Goal: Information Seeking & Learning: Learn about a topic

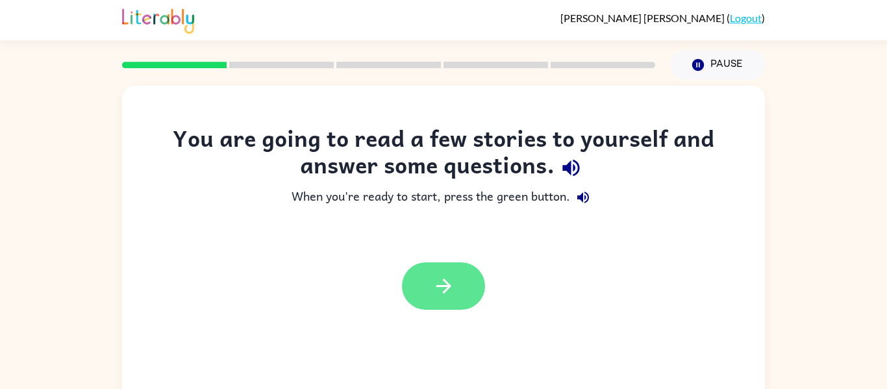
click at [443, 278] on icon "button" at bounding box center [443, 286] width 23 height 23
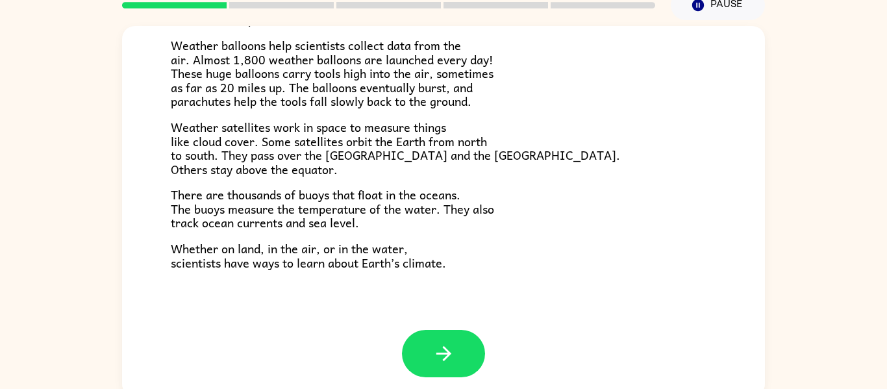
scroll to position [68, 0]
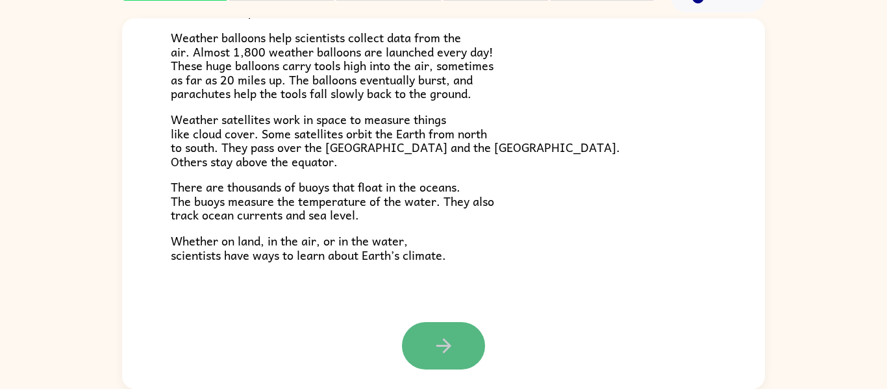
click at [455, 350] on button "button" at bounding box center [443, 345] width 83 height 47
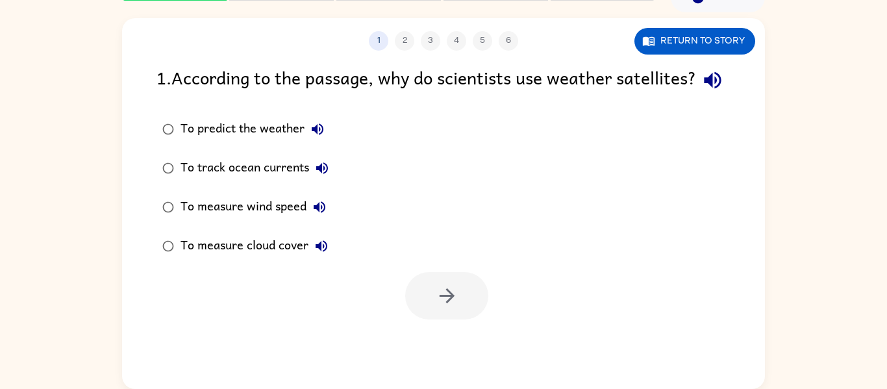
scroll to position [0, 0]
click at [458, 319] on button "button" at bounding box center [446, 295] width 83 height 47
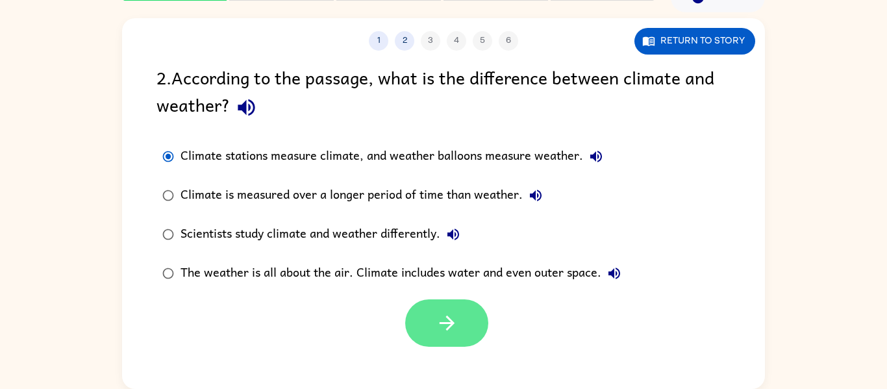
click at [454, 322] on icon "button" at bounding box center [447, 323] width 23 height 23
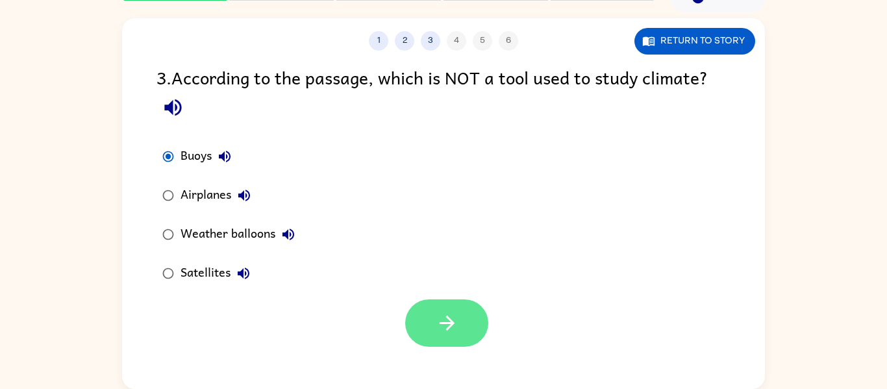
click at [462, 346] on button "button" at bounding box center [446, 322] width 83 height 47
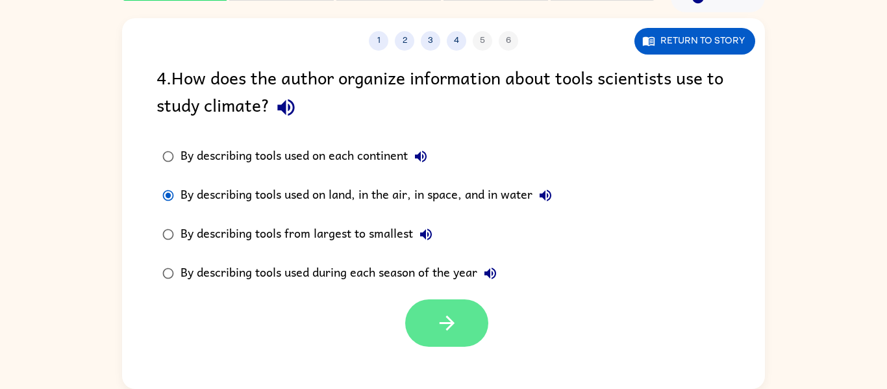
click at [427, 330] on button "button" at bounding box center [446, 322] width 83 height 47
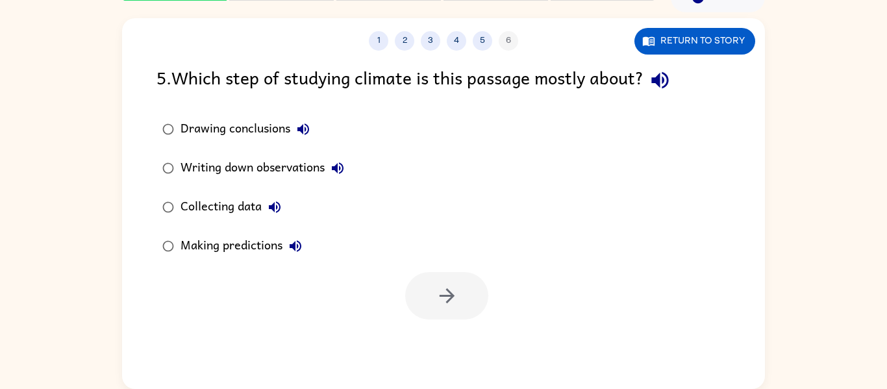
click at [230, 204] on div "Collecting data" at bounding box center [233, 207] width 107 height 26
click at [466, 293] on button "button" at bounding box center [446, 295] width 83 height 47
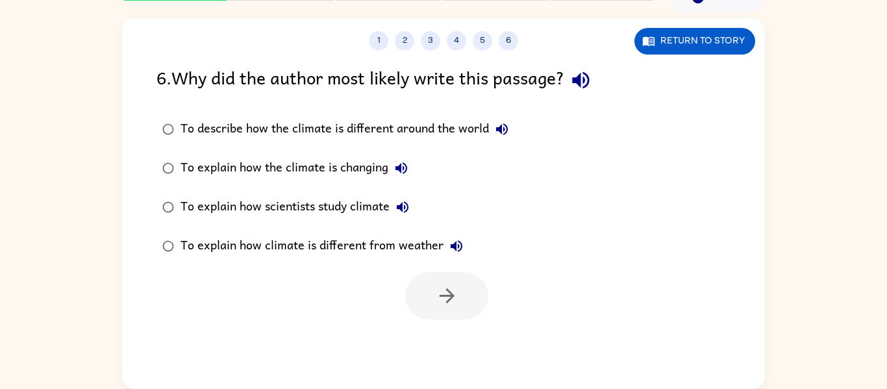
click at [215, 246] on div "To explain how climate is different from weather" at bounding box center [324, 246] width 289 height 26
click at [443, 293] on icon "button" at bounding box center [447, 295] width 23 height 23
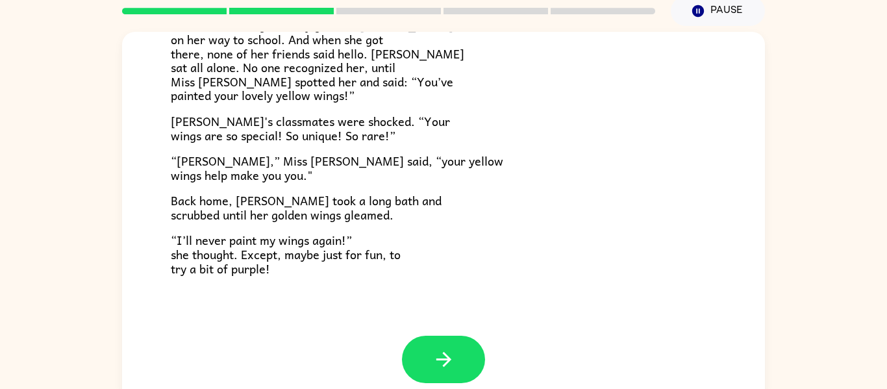
scroll to position [68, 0]
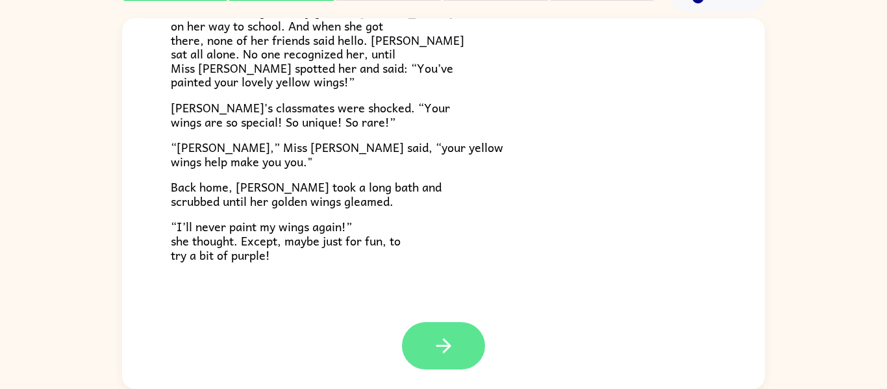
click at [464, 338] on button "button" at bounding box center [443, 345] width 83 height 47
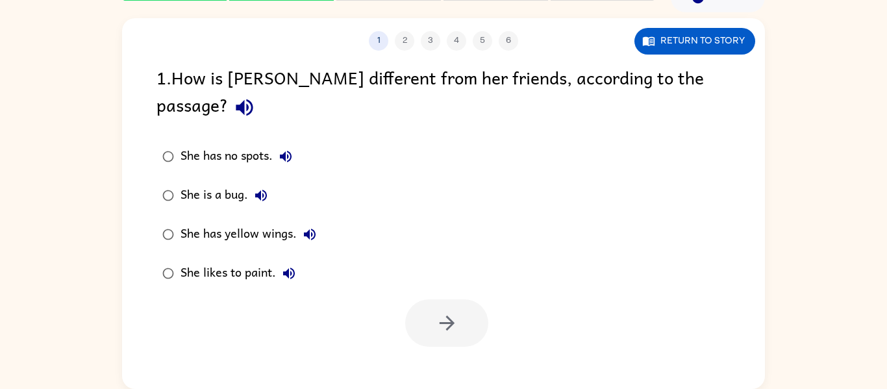
click at [275, 221] on div "She has yellow wings." at bounding box center [251, 234] width 142 height 26
click at [443, 312] on icon "button" at bounding box center [447, 323] width 23 height 23
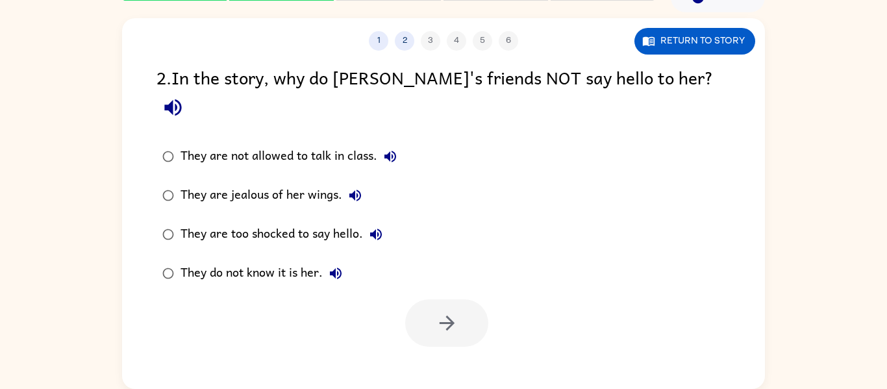
click at [329, 266] on icon "button" at bounding box center [336, 274] width 16 height 16
click at [298, 260] on div "They do not know it is her." at bounding box center [264, 273] width 168 height 26
click at [432, 299] on button "button" at bounding box center [446, 322] width 83 height 47
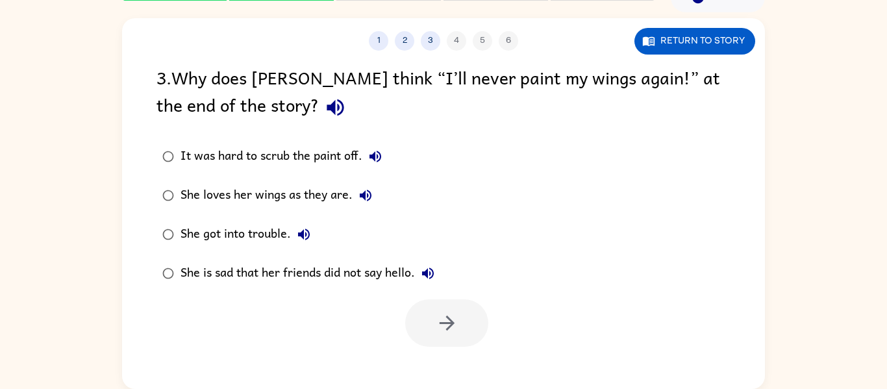
click at [384, 266] on div "She is sad that her friends did not say hello." at bounding box center [310, 273] width 260 height 26
click at [464, 321] on button "button" at bounding box center [446, 322] width 83 height 47
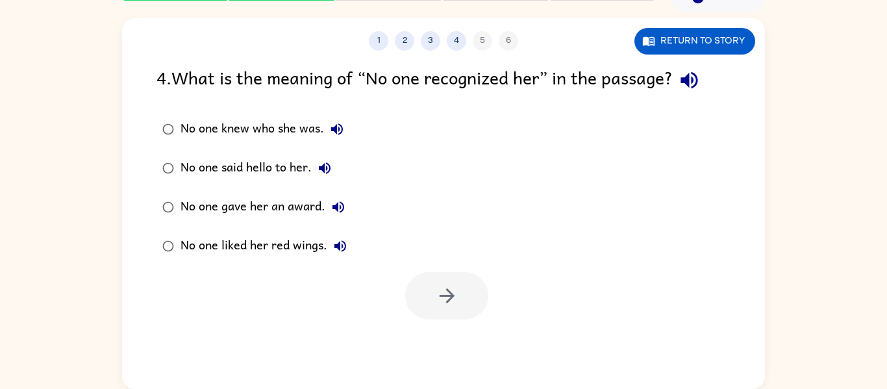
click at [325, 127] on button "No one knew who she was." at bounding box center [337, 129] width 26 height 26
click at [298, 169] on div "No one said hello to her." at bounding box center [258, 168] width 157 height 26
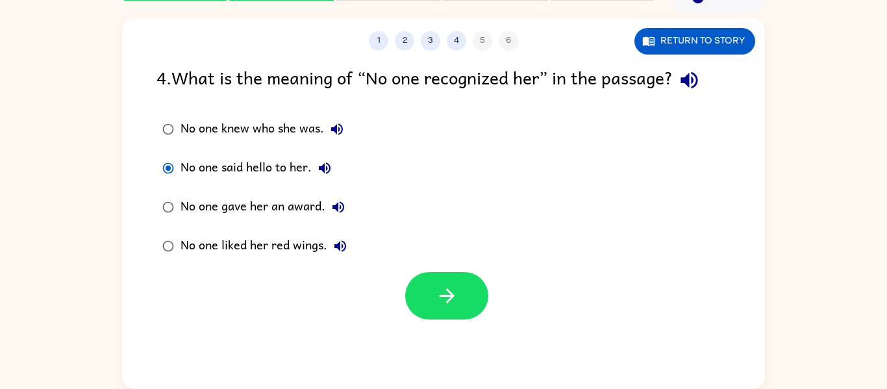
click at [306, 125] on div "No one knew who she was." at bounding box center [264, 129] width 169 height 26
click at [469, 297] on button "button" at bounding box center [446, 295] width 83 height 47
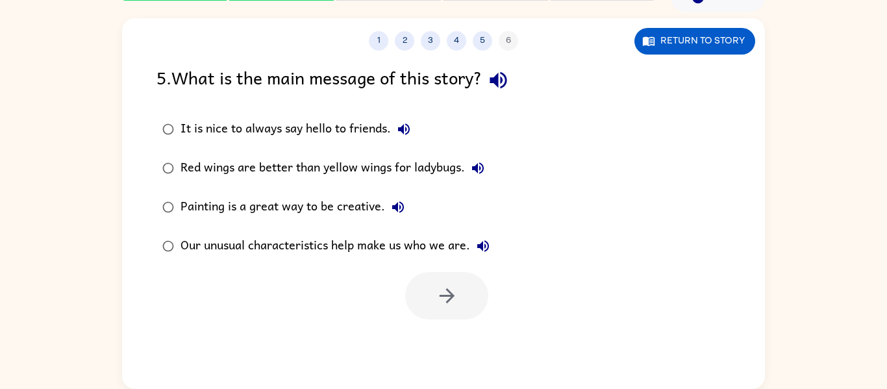
click at [438, 253] on div "Our unusual characteristics help make us who we are." at bounding box center [338, 246] width 316 height 26
click at [447, 294] on icon "button" at bounding box center [447, 295] width 23 height 23
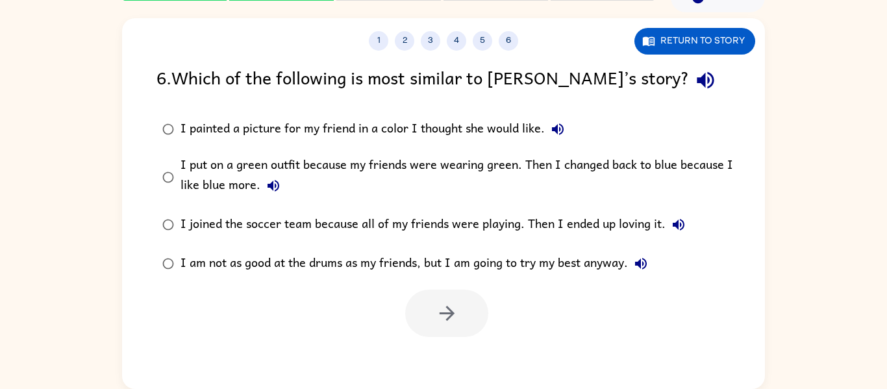
click at [198, 162] on div "I put on a green outfit because my friends were wearing green. Then I changed b…" at bounding box center [463, 176] width 567 height 43
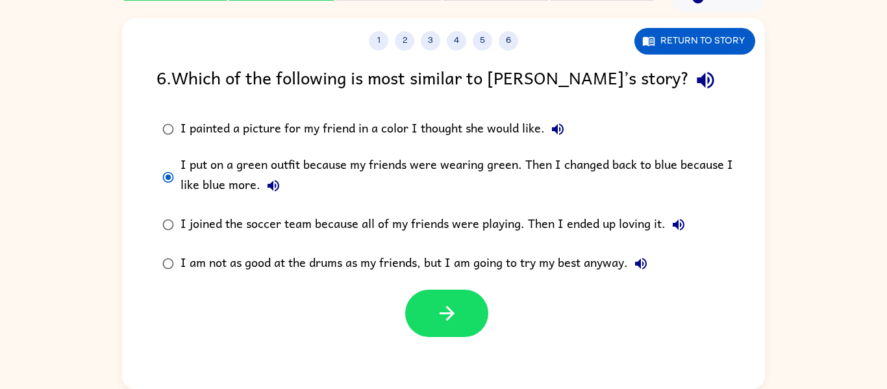
click at [313, 223] on div "I joined the soccer team because all of my friends were playing. Then I ended u…" at bounding box center [435, 225] width 511 height 26
click at [454, 317] on icon "button" at bounding box center [447, 313] width 23 height 23
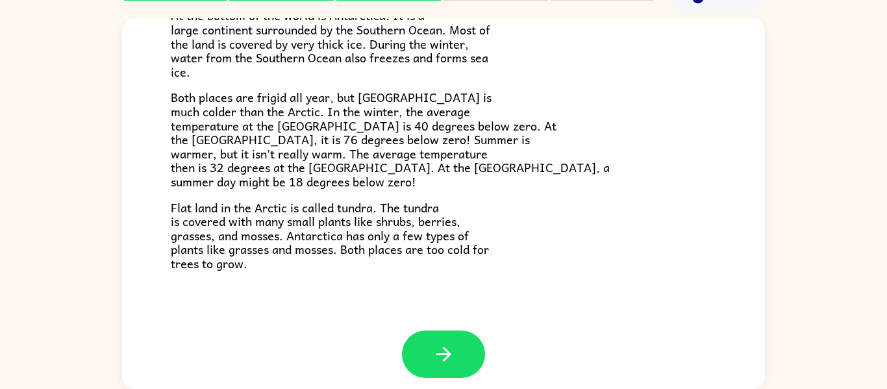
scroll to position [274, 0]
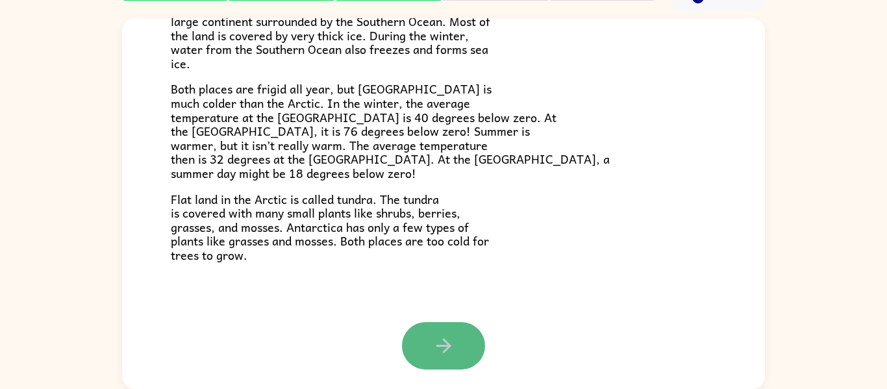
click at [450, 347] on icon "button" at bounding box center [443, 345] width 23 height 23
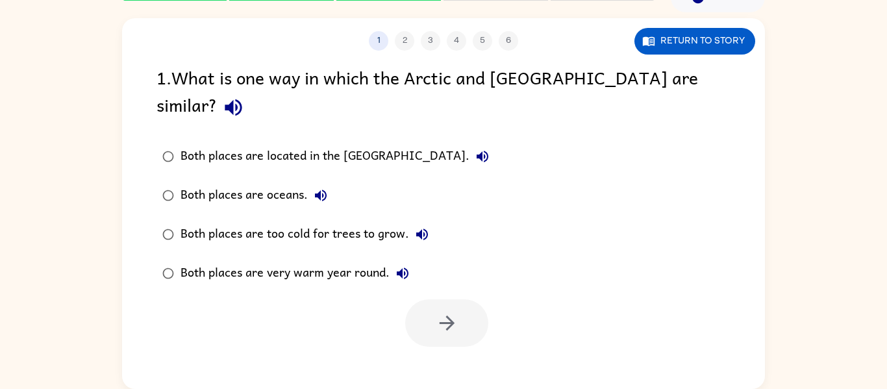
click at [450, 347] on div "1 2 3 4 5 6 Return to story 1 . What is one way in which the Arctic and [GEOGRA…" at bounding box center [443, 203] width 643 height 371
click at [361, 221] on div "Both places are too cold for trees to grow." at bounding box center [307, 234] width 255 height 26
click at [425, 299] on button "button" at bounding box center [446, 322] width 83 height 47
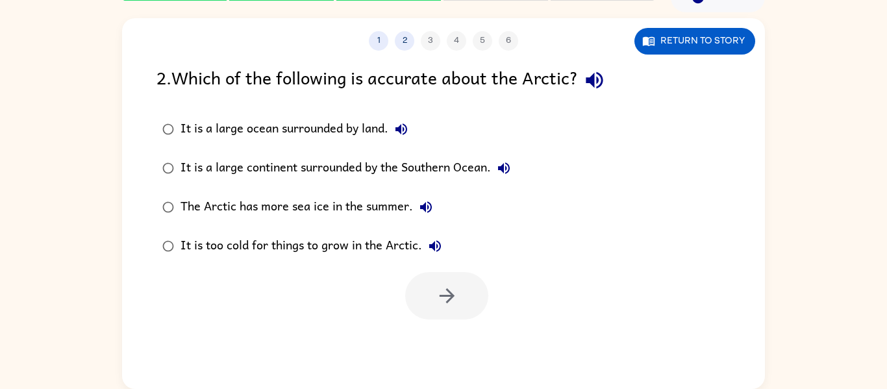
click at [421, 242] on div "It is too cold for things to grow in the Arctic." at bounding box center [313, 246] width 267 height 26
click at [434, 281] on button "button" at bounding box center [446, 295] width 83 height 47
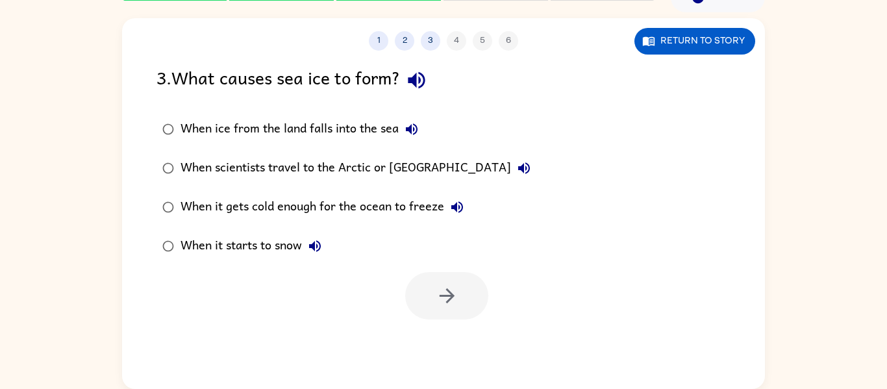
click at [439, 200] on div "When it gets cold enough for the ocean to freeze" at bounding box center [325, 207] width 290 height 26
click at [430, 295] on button "button" at bounding box center [446, 295] width 83 height 47
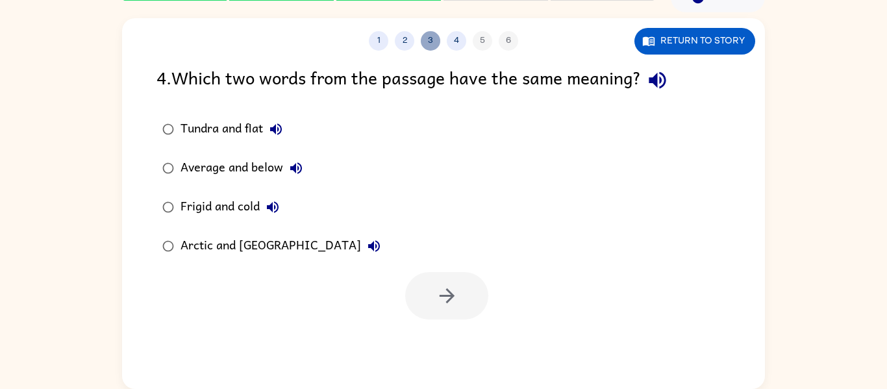
click at [425, 39] on button "3" at bounding box center [430, 40] width 19 height 19
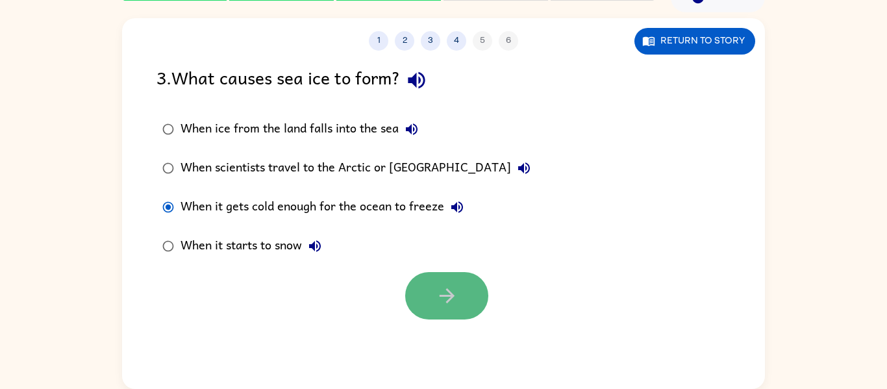
click at [443, 299] on icon "button" at bounding box center [447, 295] width 23 height 23
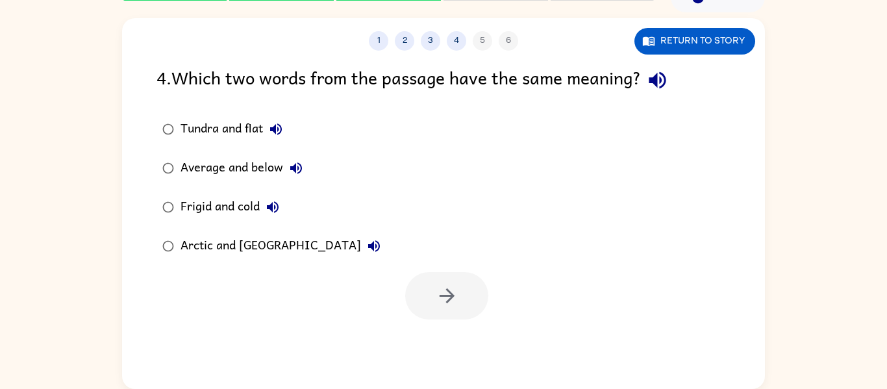
click at [253, 165] on div "Average and below" at bounding box center [244, 168] width 129 height 26
click at [461, 304] on button "button" at bounding box center [446, 295] width 83 height 47
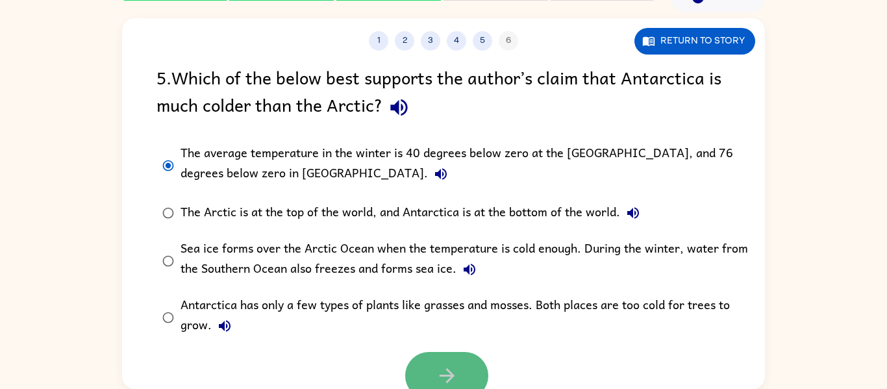
click at [429, 367] on button "button" at bounding box center [446, 375] width 83 height 47
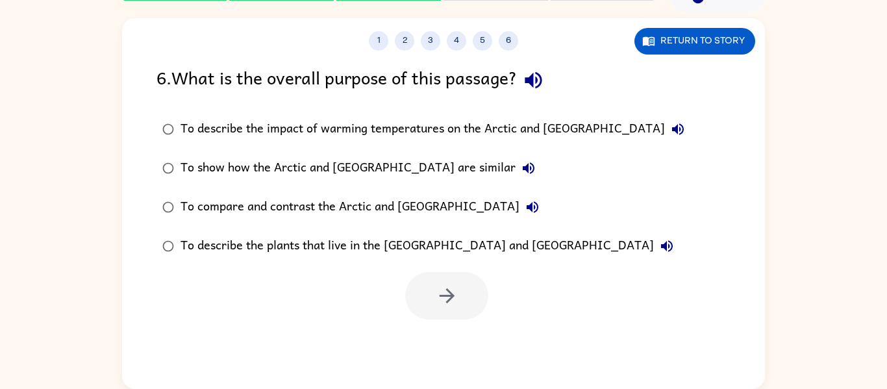
click at [210, 168] on div "To show how the Arctic and [GEOGRAPHIC_DATA] are similar" at bounding box center [360, 168] width 361 height 26
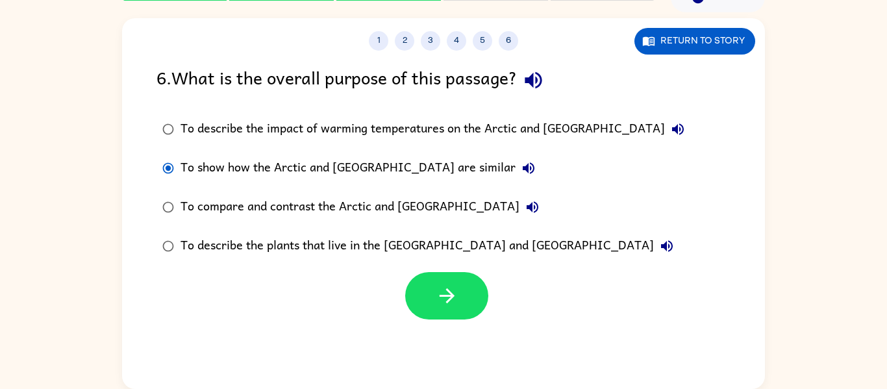
click at [212, 205] on div "To compare and contrast the Arctic and [GEOGRAPHIC_DATA]" at bounding box center [362, 207] width 365 height 26
click at [469, 292] on button "button" at bounding box center [446, 295] width 83 height 47
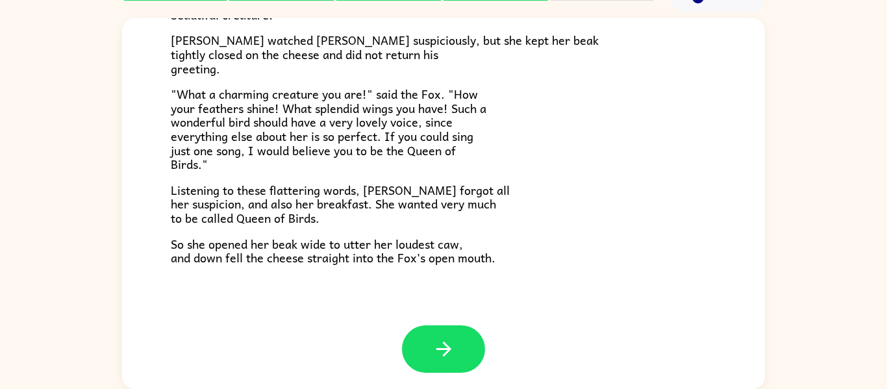
scroll to position [254, 0]
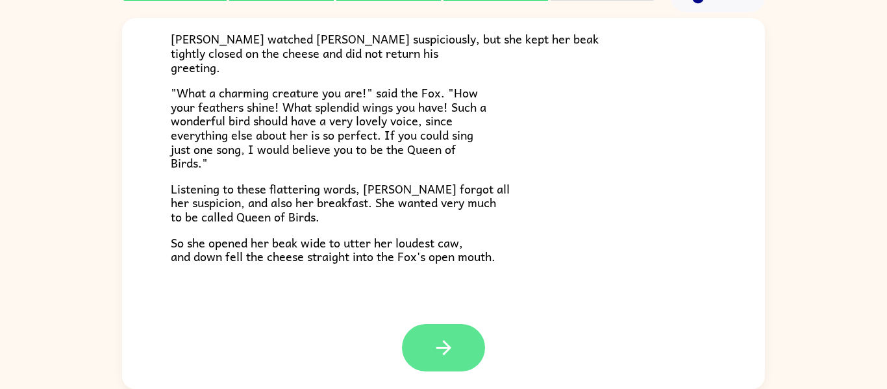
click at [434, 355] on icon "button" at bounding box center [443, 347] width 23 height 23
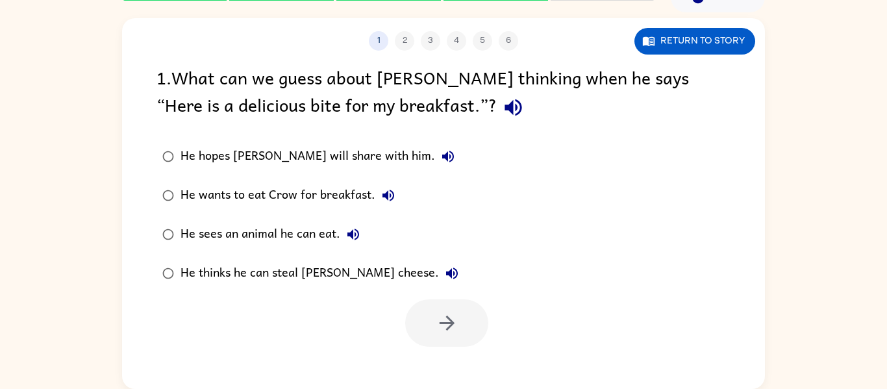
scroll to position [0, 0]
click at [233, 291] on label "He thinks he can steal [PERSON_NAME] cheese." at bounding box center [310, 273] width 322 height 39
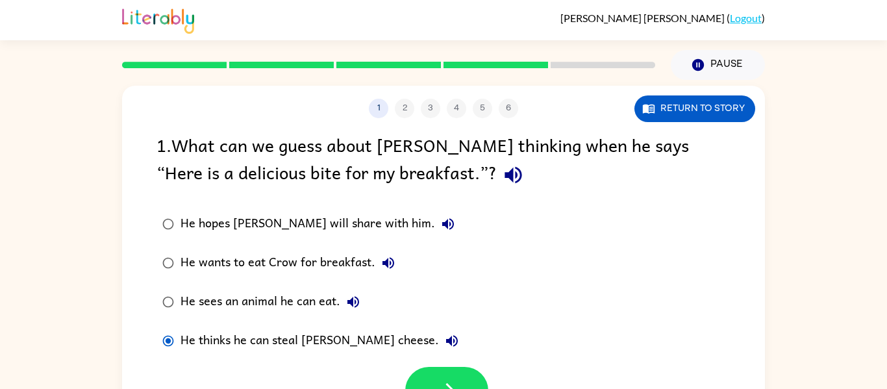
scroll to position [68, 0]
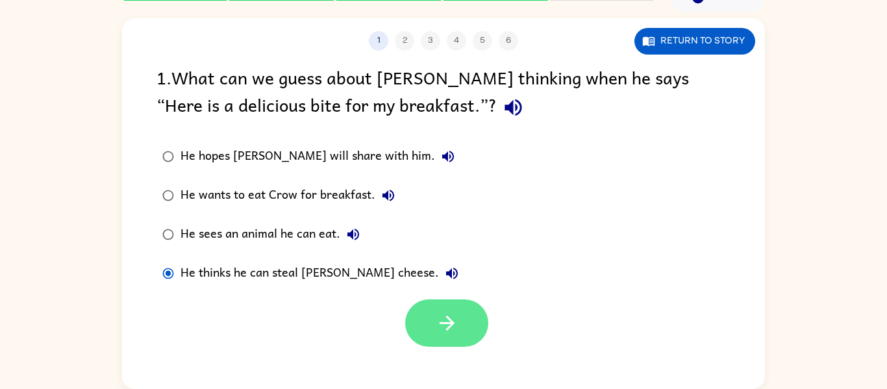
click at [449, 329] on icon "button" at bounding box center [447, 323] width 23 height 23
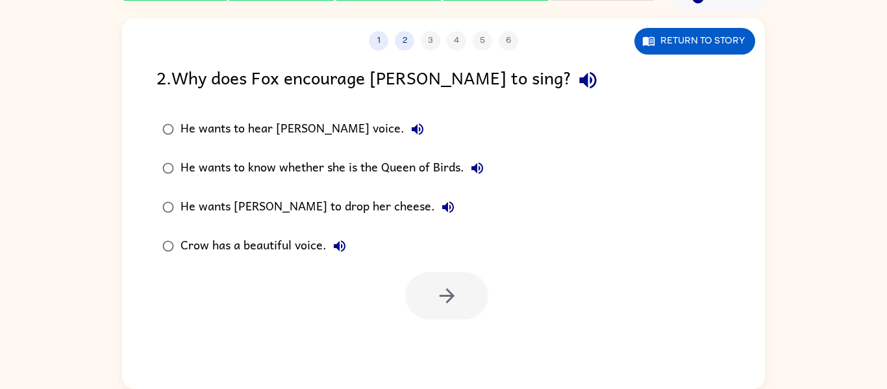
click at [195, 209] on div "He wants [PERSON_NAME] to drop her cheese." at bounding box center [320, 207] width 280 height 26
click at [425, 304] on button "button" at bounding box center [446, 295] width 83 height 47
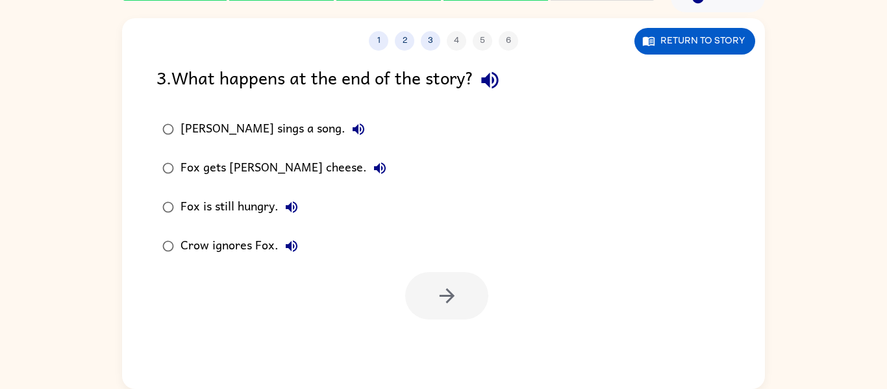
click at [510, 331] on div "1 2 3 4 5 6 Return to story 3 . What happens at the end of the story? [PERSON_N…" at bounding box center [443, 203] width 643 height 371
click at [467, 290] on button "button" at bounding box center [446, 295] width 83 height 47
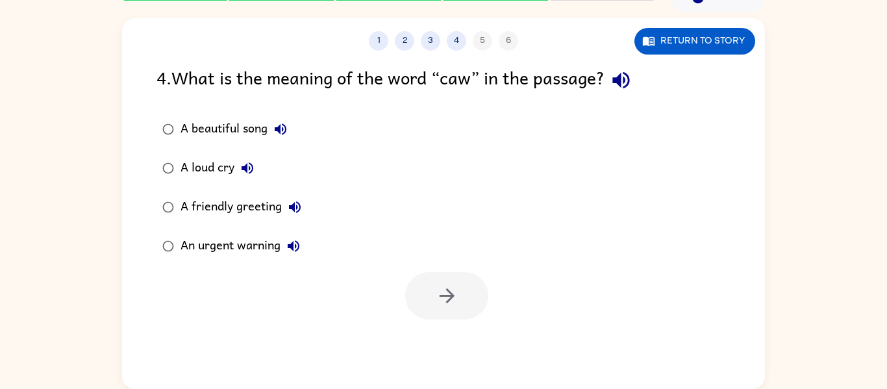
click at [282, 254] on div "An urgent warning" at bounding box center [243, 246] width 126 height 26
click at [443, 295] on icon "button" at bounding box center [447, 295] width 23 height 23
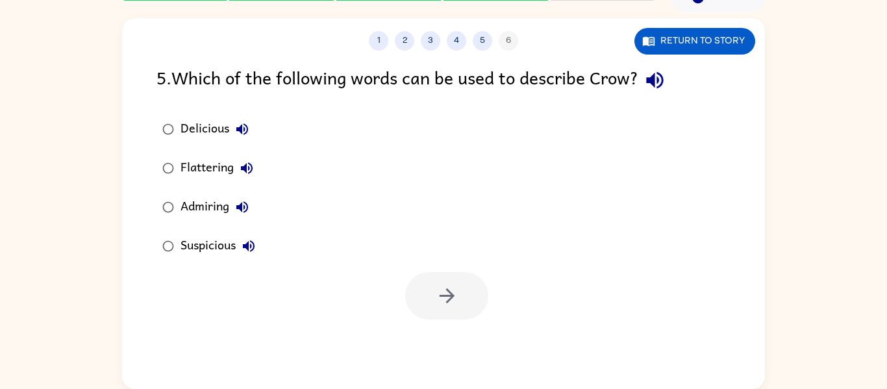
click at [223, 164] on div "Flattering" at bounding box center [219, 168] width 79 height 26
click at [461, 298] on button "button" at bounding box center [446, 295] width 83 height 47
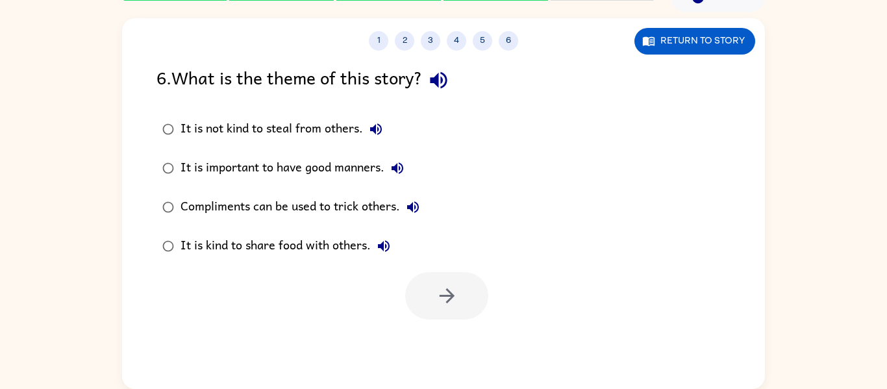
click at [393, 209] on div "Compliments can be used to trick others." at bounding box center [302, 207] width 245 height 26
click at [454, 293] on icon "button" at bounding box center [447, 295] width 23 height 23
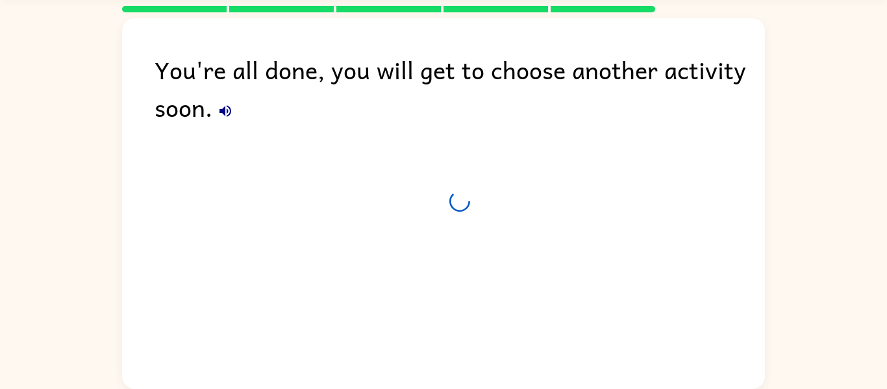
scroll to position [44, 0]
